Goal: Check status: Check status

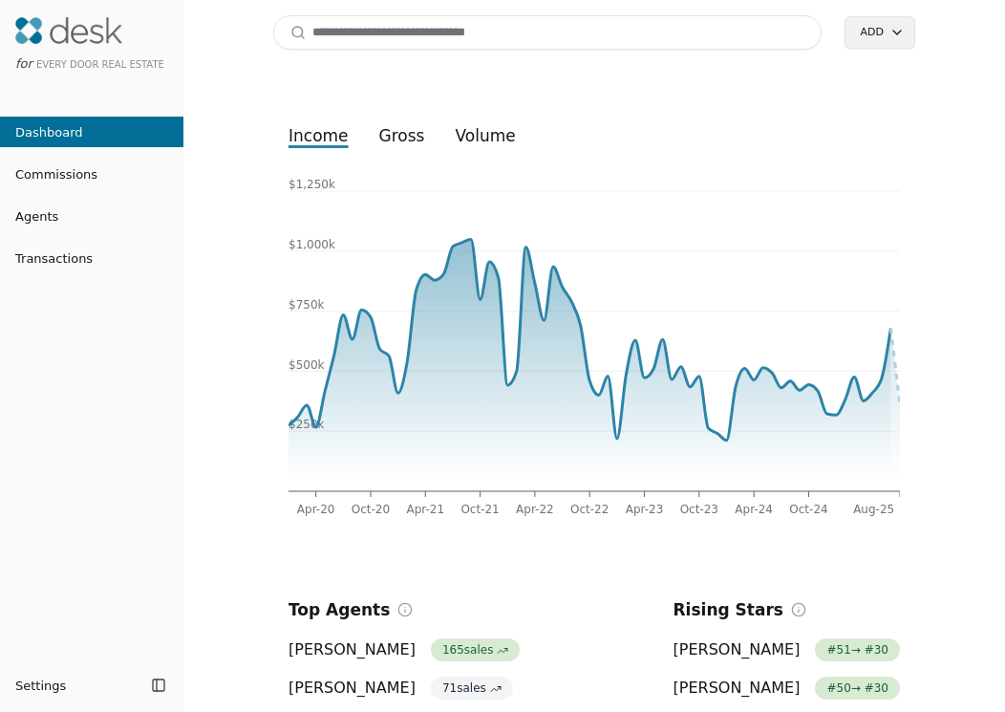
click at [103, 261] on link "Transactions" at bounding box center [92, 258] width 184 height 20
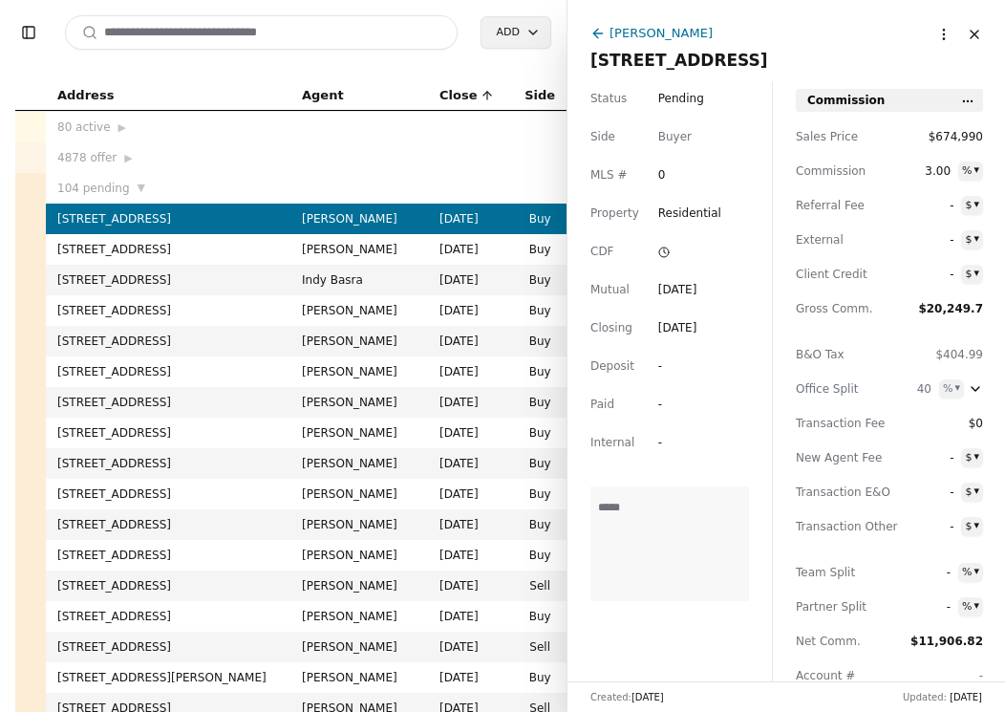
click at [758, 54] on span "[STREET_ADDRESS]" at bounding box center [680, 60] width 178 height 19
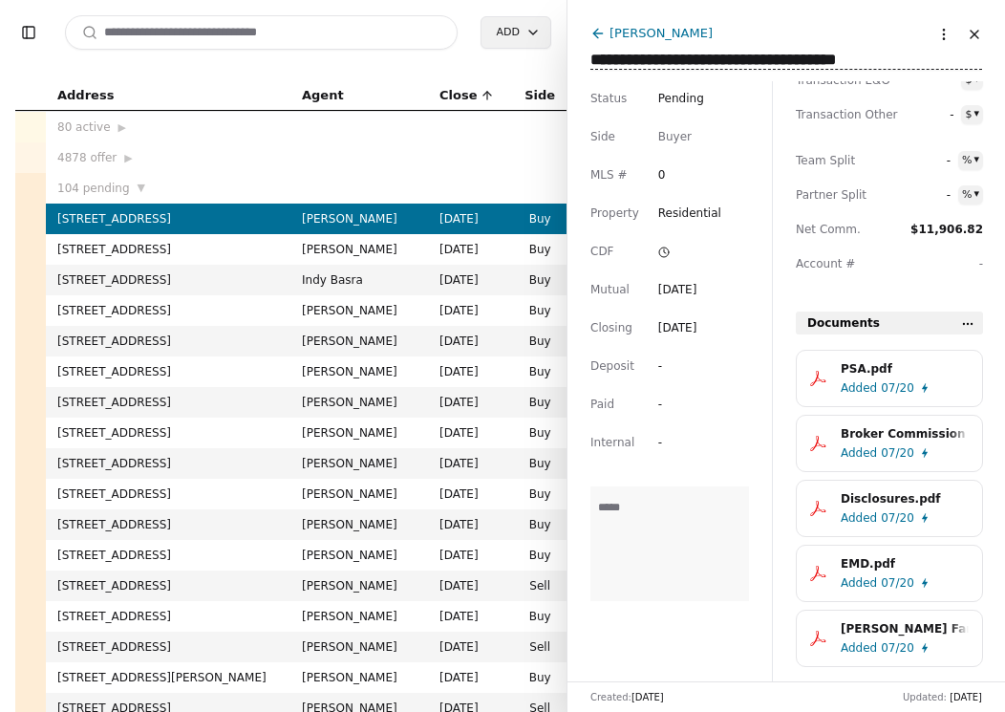
scroll to position [443, 0]
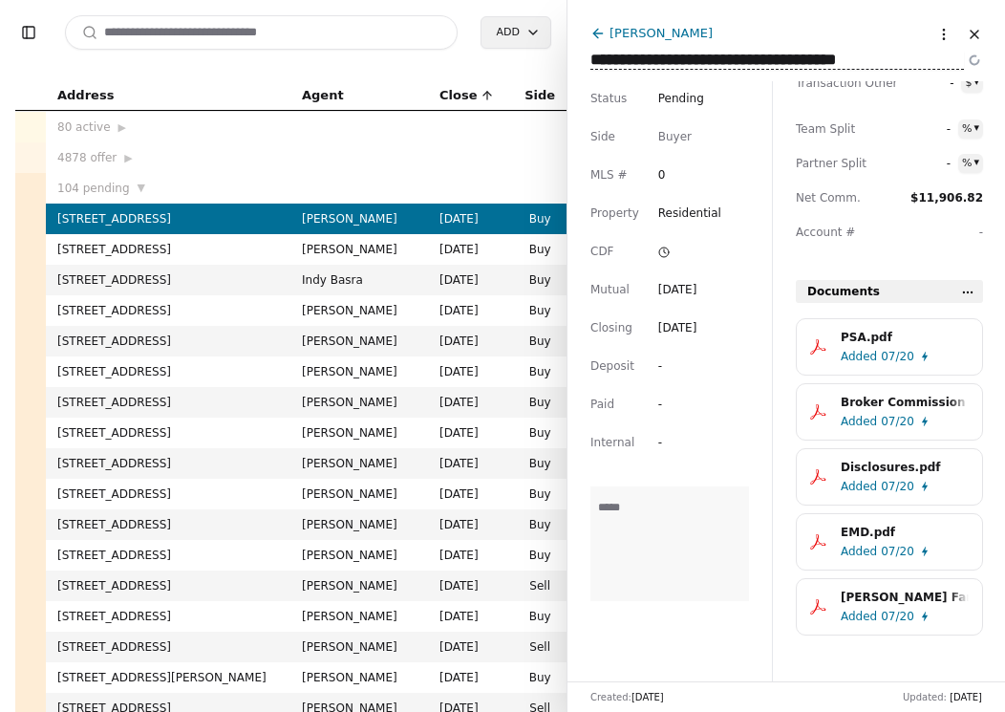
click at [894, 624] on span "07/20" at bounding box center [897, 616] width 33 height 19
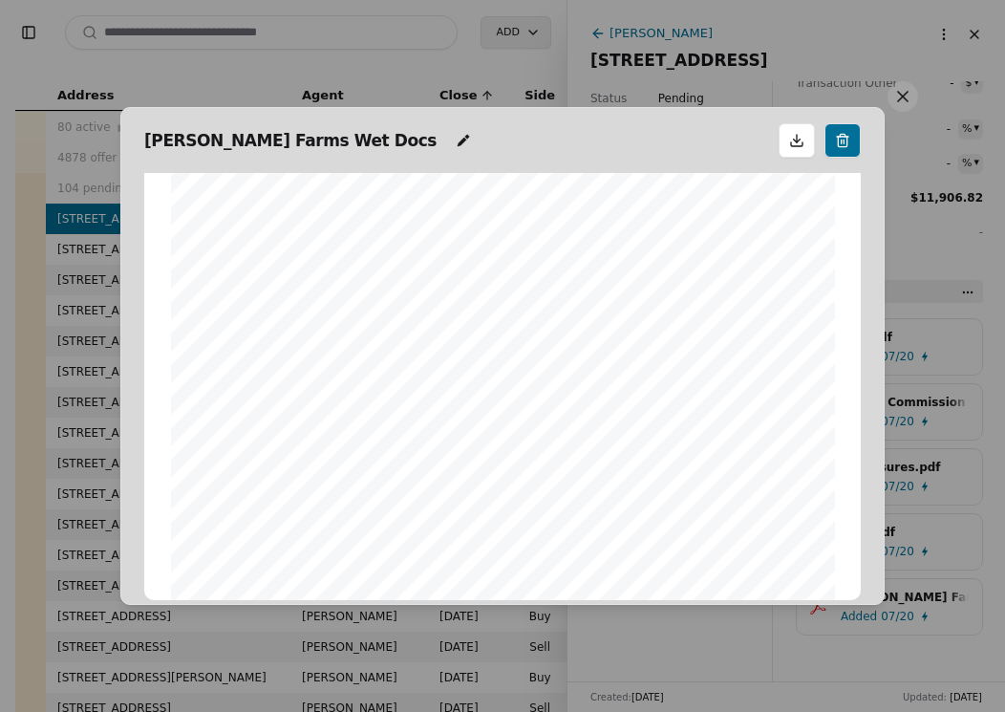
scroll to position [97, 0]
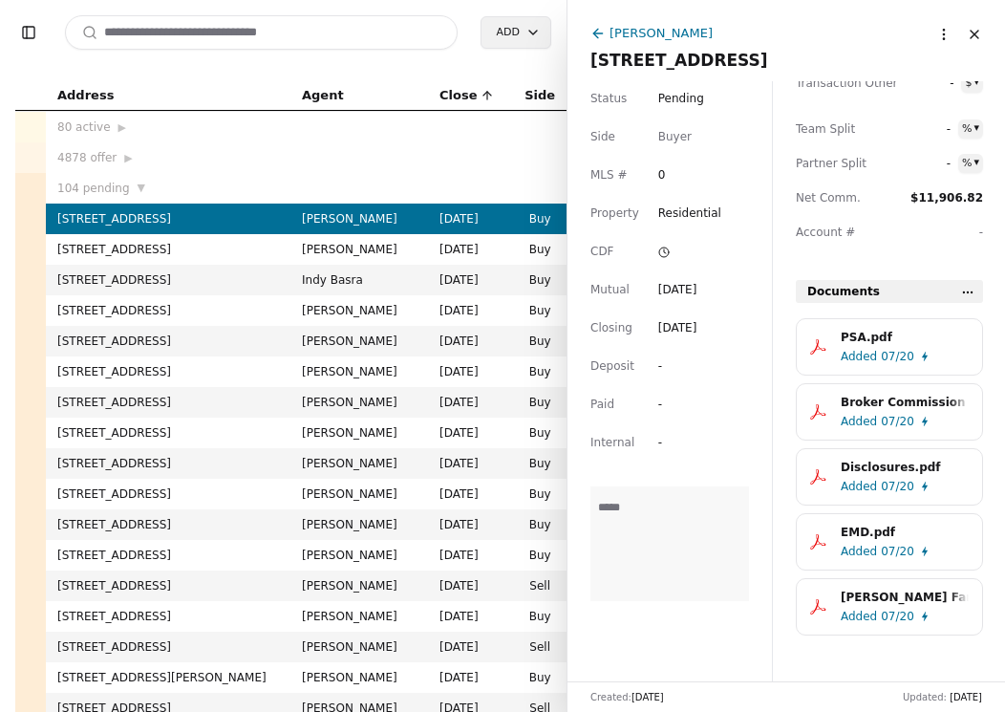
click at [299, 250] on td "[PERSON_NAME]" at bounding box center [360, 249] width 138 height 31
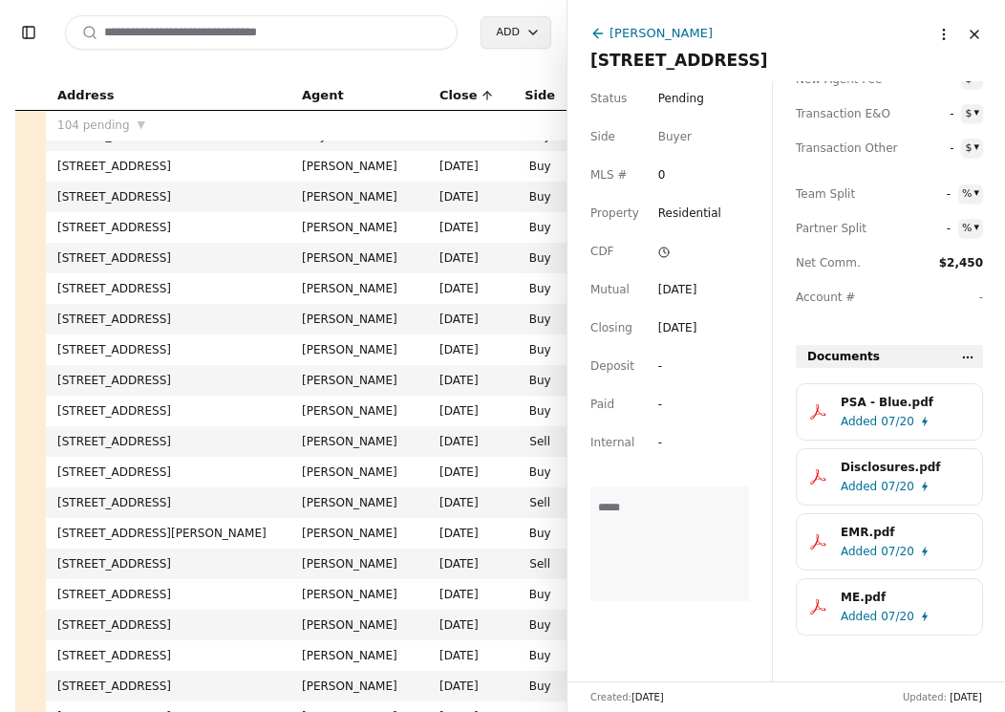
scroll to position [142, 0]
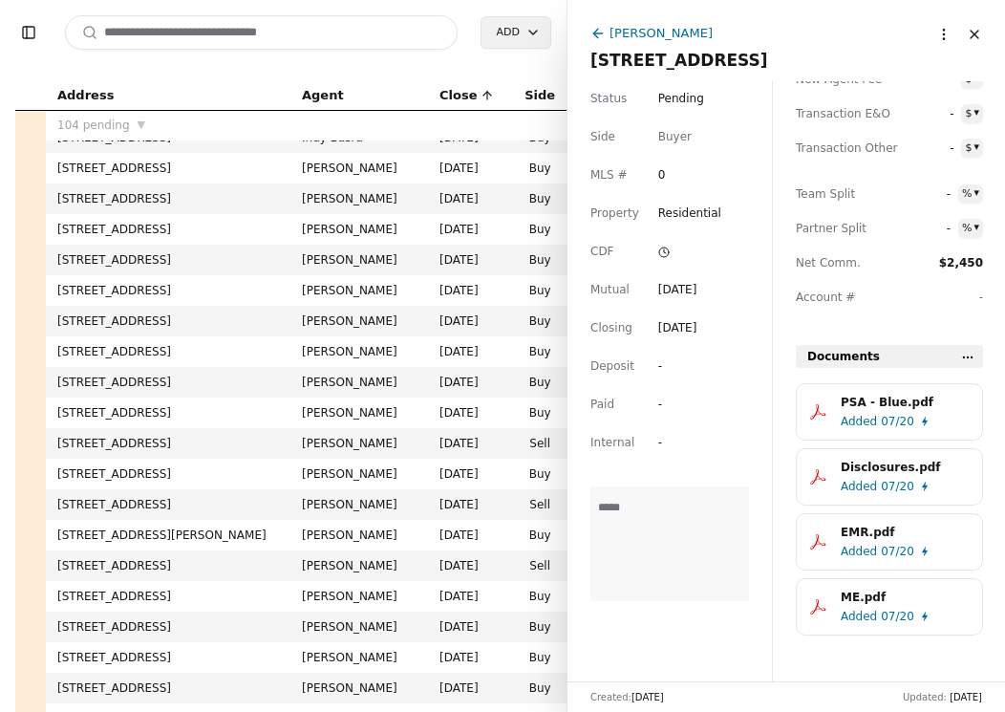
click at [385, 435] on td "[PERSON_NAME]" at bounding box center [360, 443] width 138 height 31
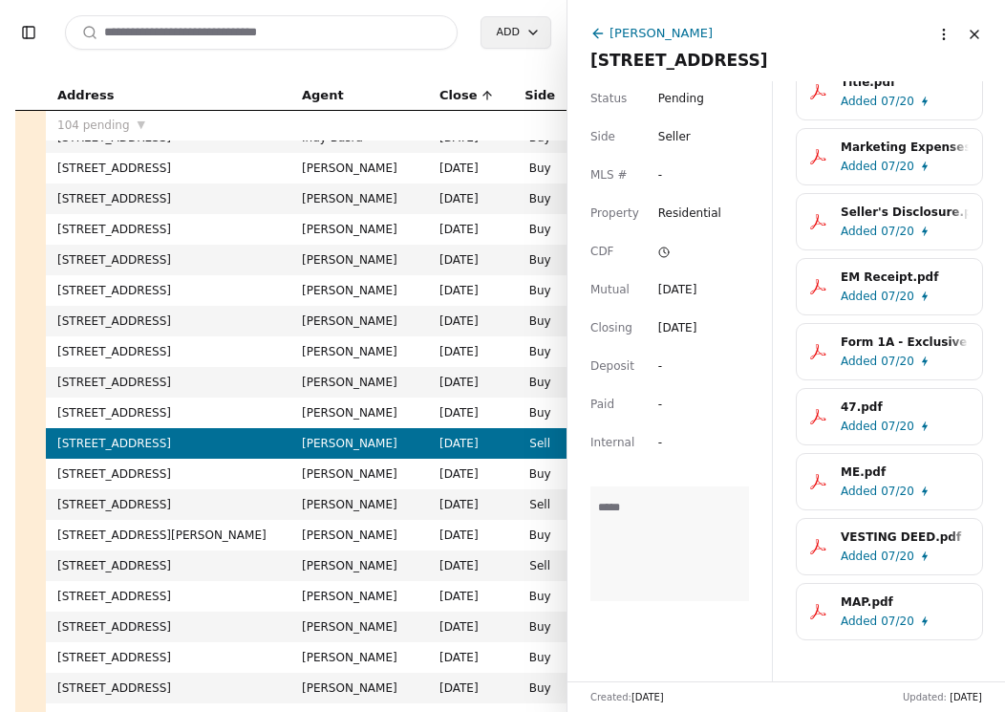
scroll to position [898, 0]
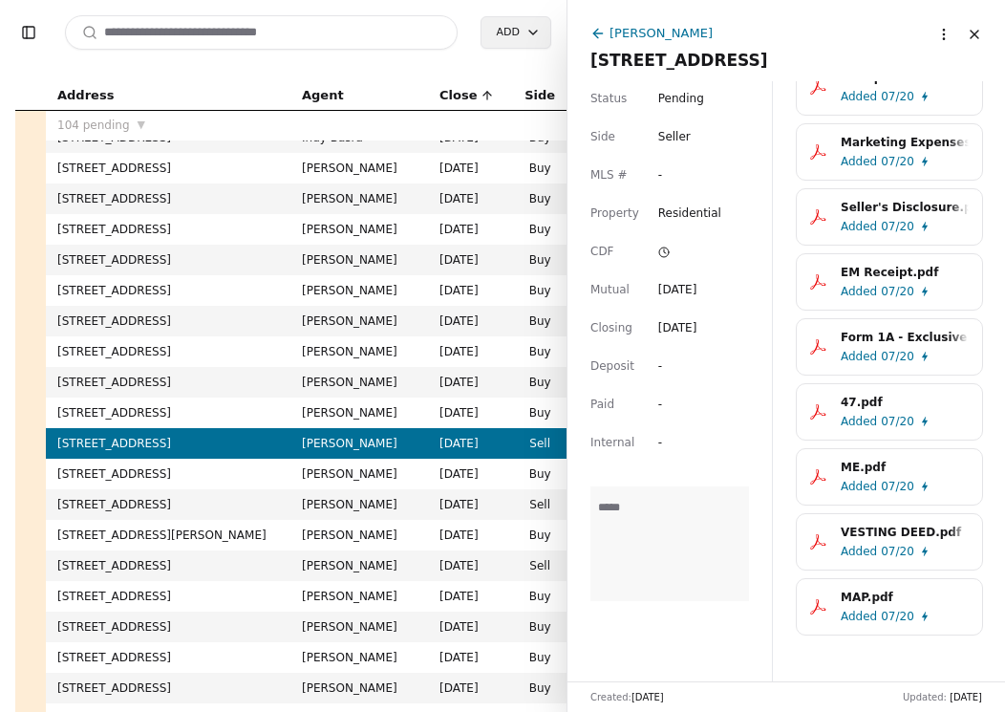
click at [408, 481] on td "[PERSON_NAME]" at bounding box center [360, 474] width 138 height 31
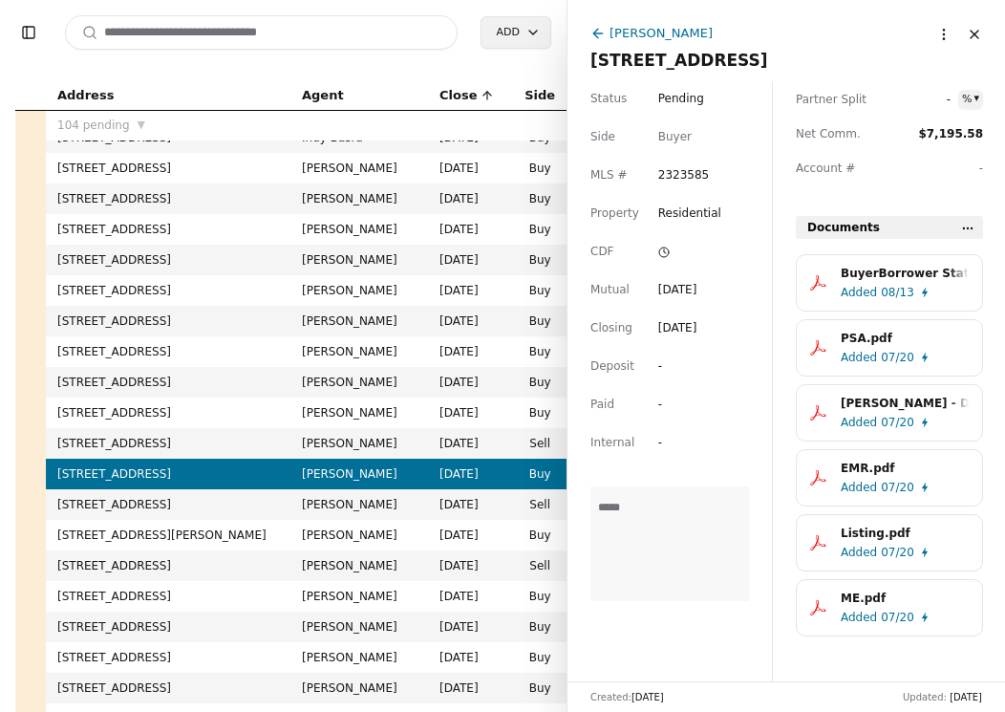
scroll to position [508, 0]
click at [383, 499] on td "[PERSON_NAME]" at bounding box center [360, 504] width 138 height 31
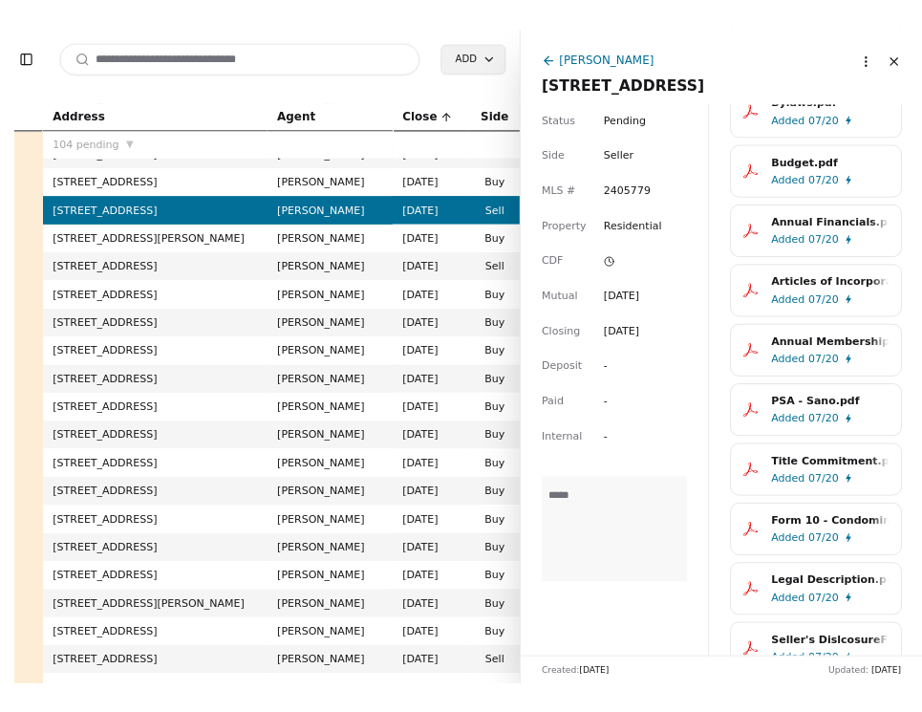
scroll to position [1548, 0]
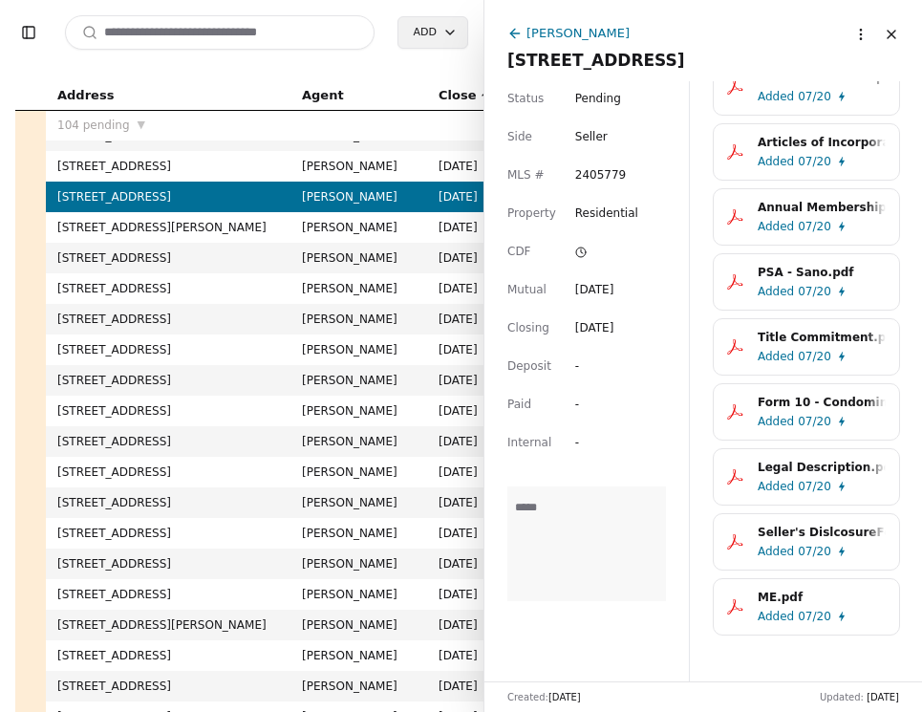
click at [270, 47] on input at bounding box center [220, 32] width 310 height 34
type input "****"
click at [876, 32] on button "Close" at bounding box center [891, 34] width 31 height 31
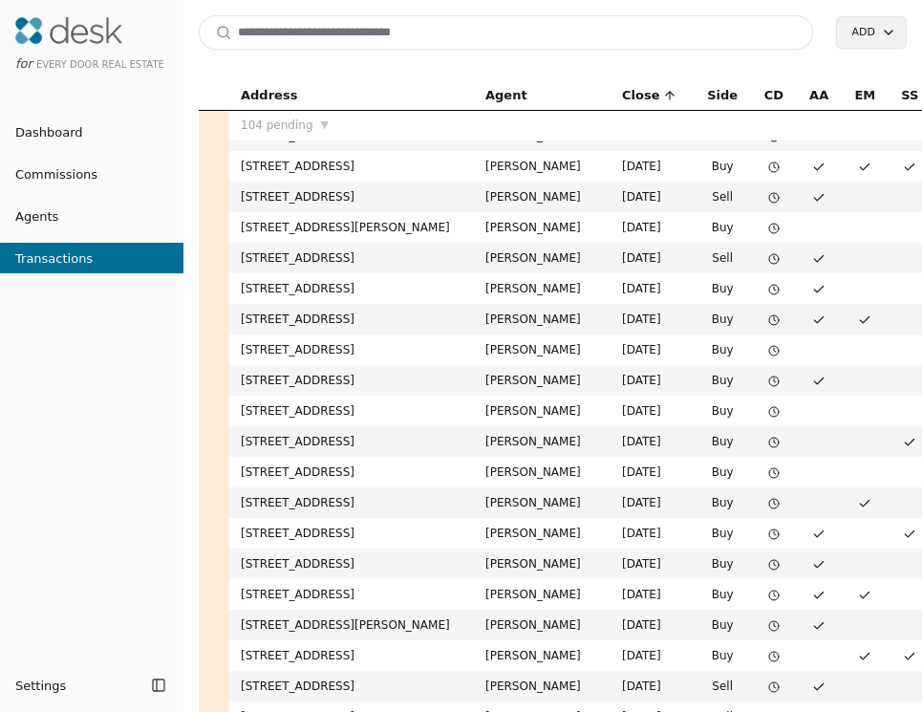
click at [459, 38] on input at bounding box center [506, 32] width 615 height 34
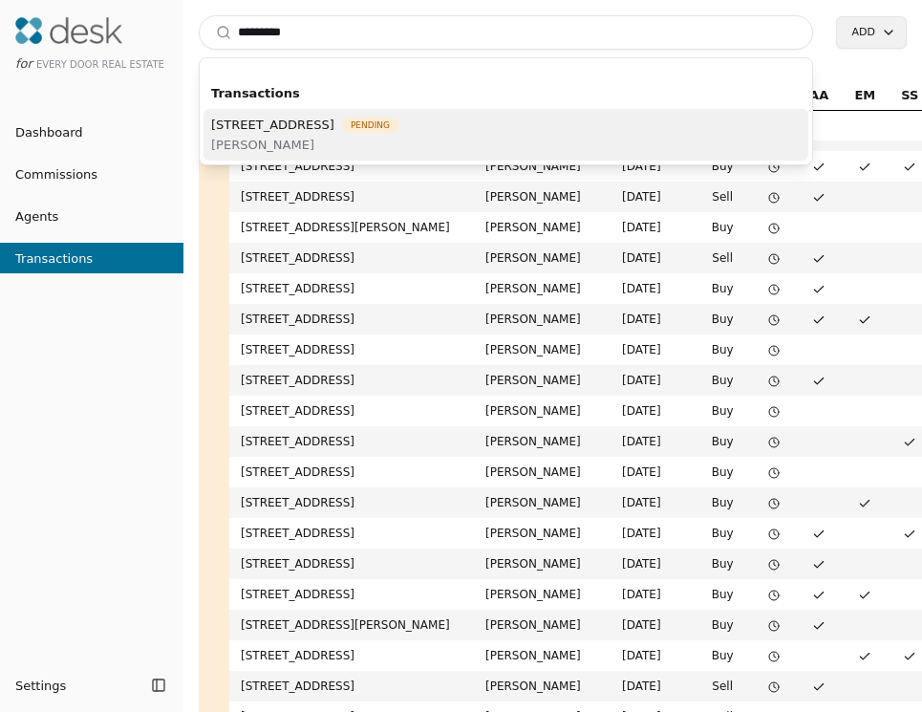
type input "*********"
click at [244, 122] on span "[STREET_ADDRESS]" at bounding box center [272, 125] width 123 height 20
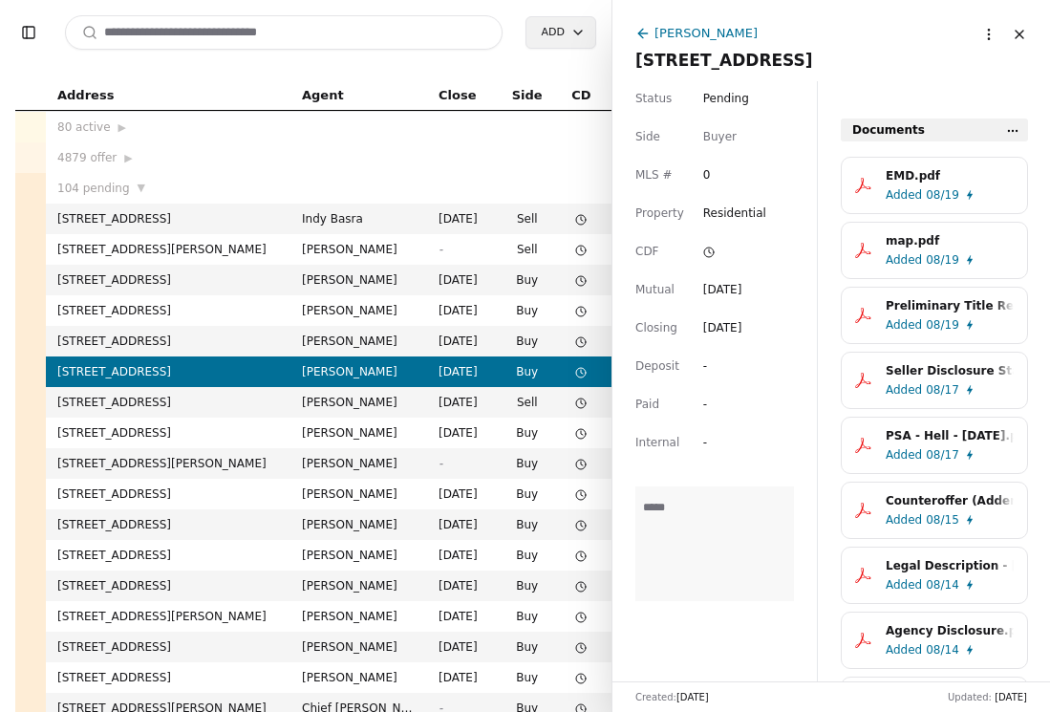
scroll to position [603, 0]
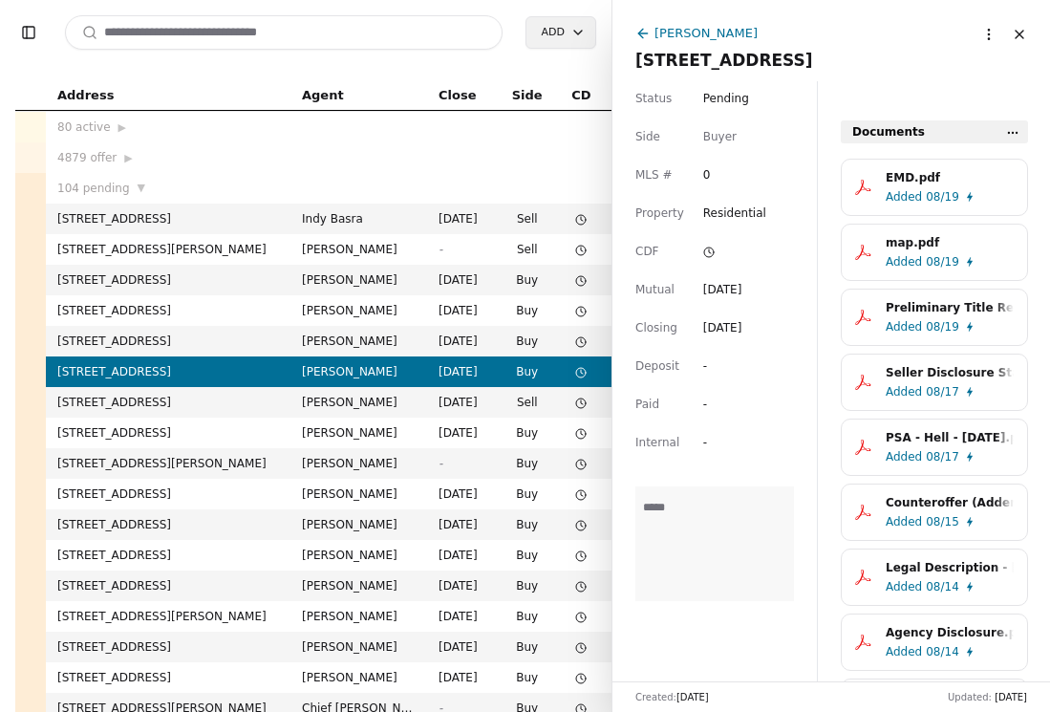
click at [897, 626] on div "Agency Disclosure.pdf" at bounding box center [950, 632] width 128 height 19
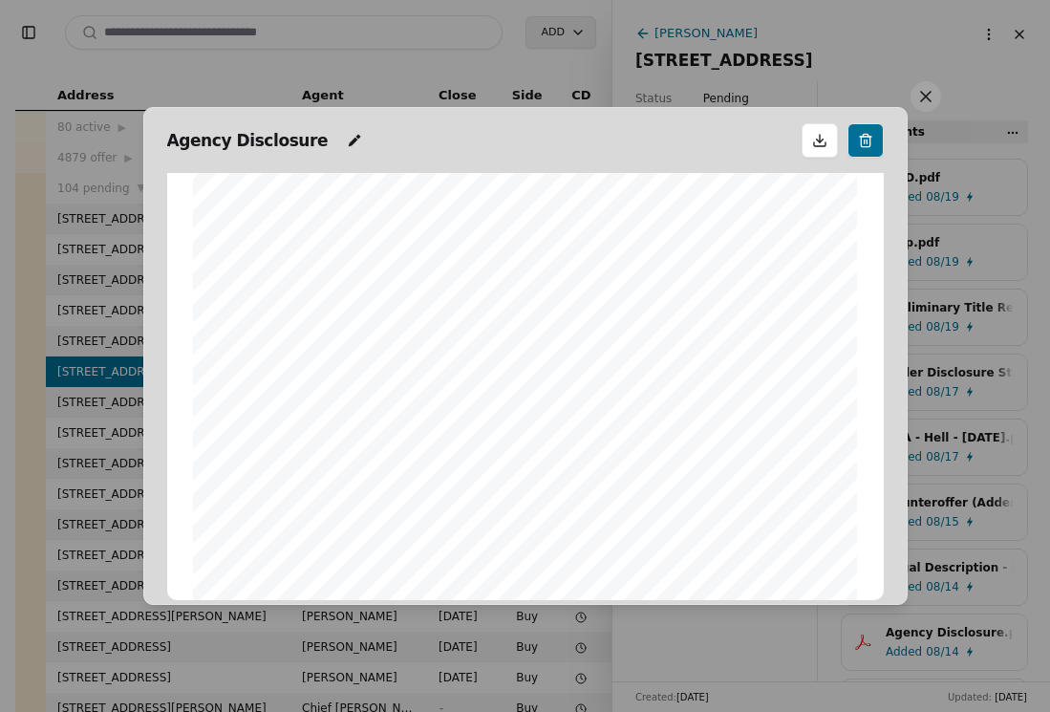
scroll to position [0, 0]
click at [900, 602] on div "Agency Disclosure WRE Form 42 Rev. 02/2016 Page 1 of 1 NOTICE TO BUYER: SELLER-…" at bounding box center [525, 356] width 765 height 499
click at [936, 88] on button at bounding box center [926, 96] width 31 height 31
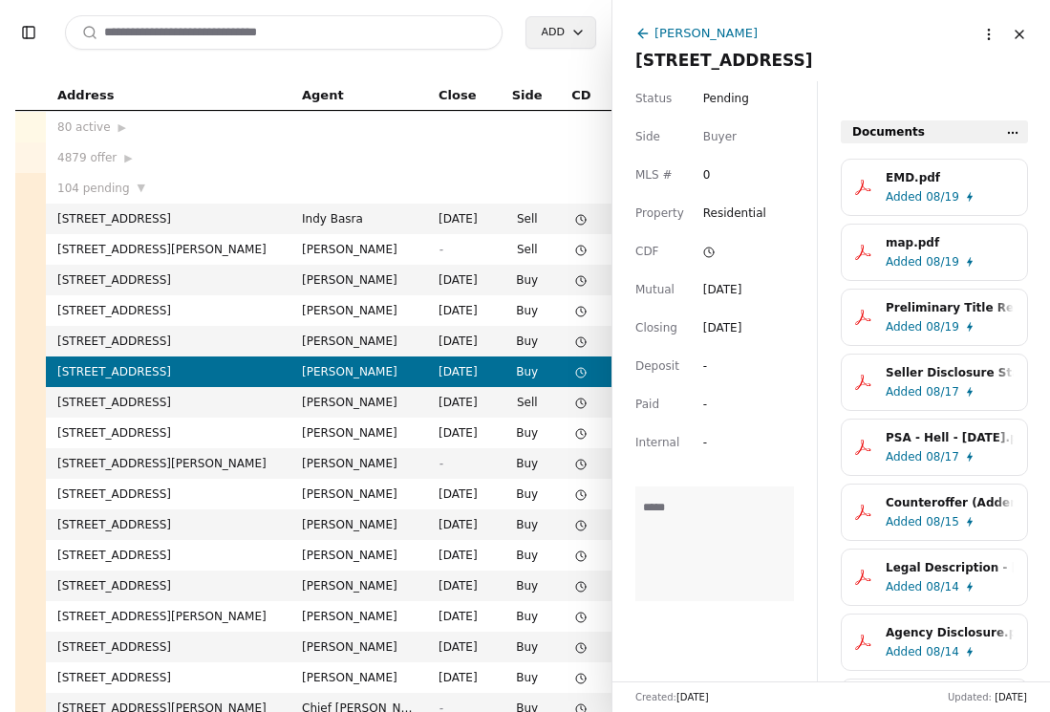
click at [287, 396] on td "[STREET_ADDRESS]" at bounding box center [168, 402] width 245 height 31
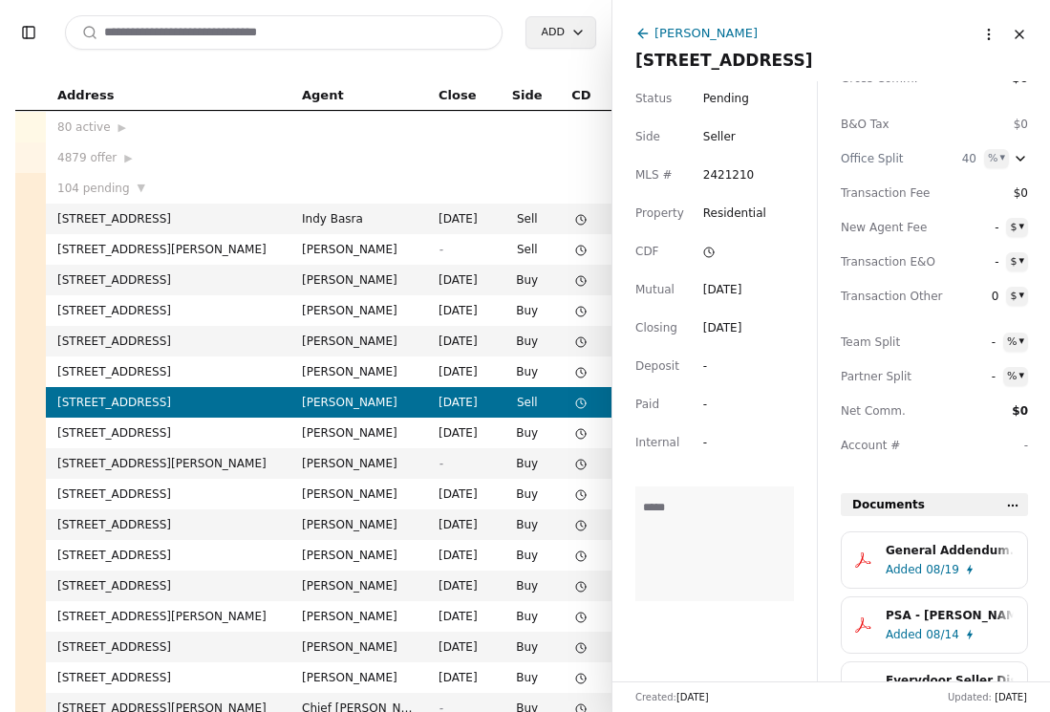
scroll to position [313, 0]
